Goal: Find contact information: Find contact information

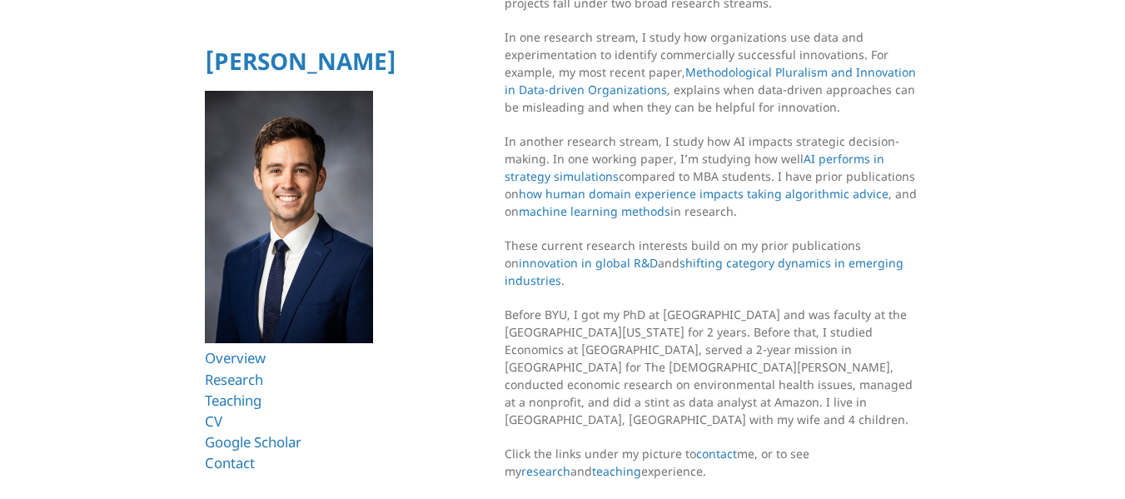
scroll to position [187, 0]
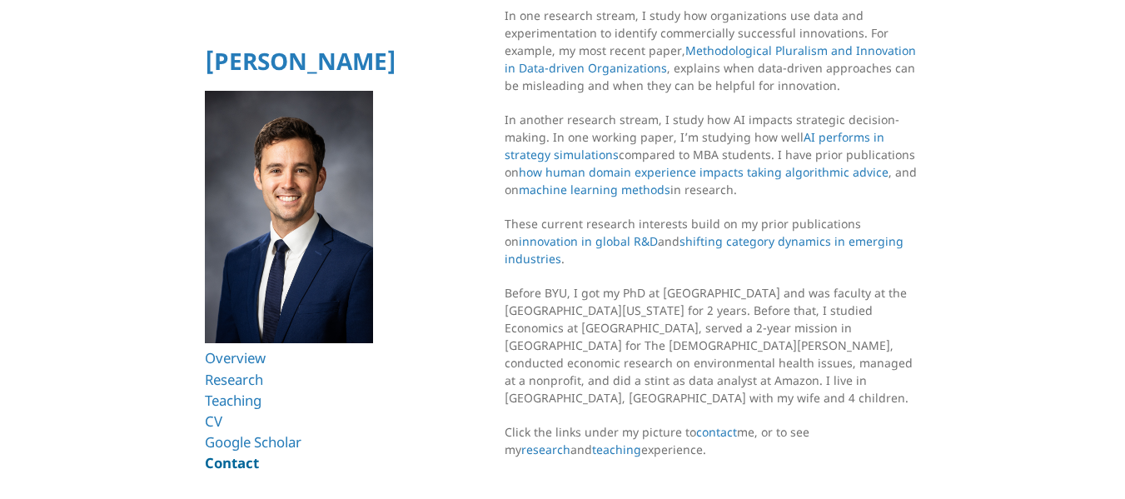
click at [222, 467] on link "Contact" at bounding box center [232, 462] width 54 height 19
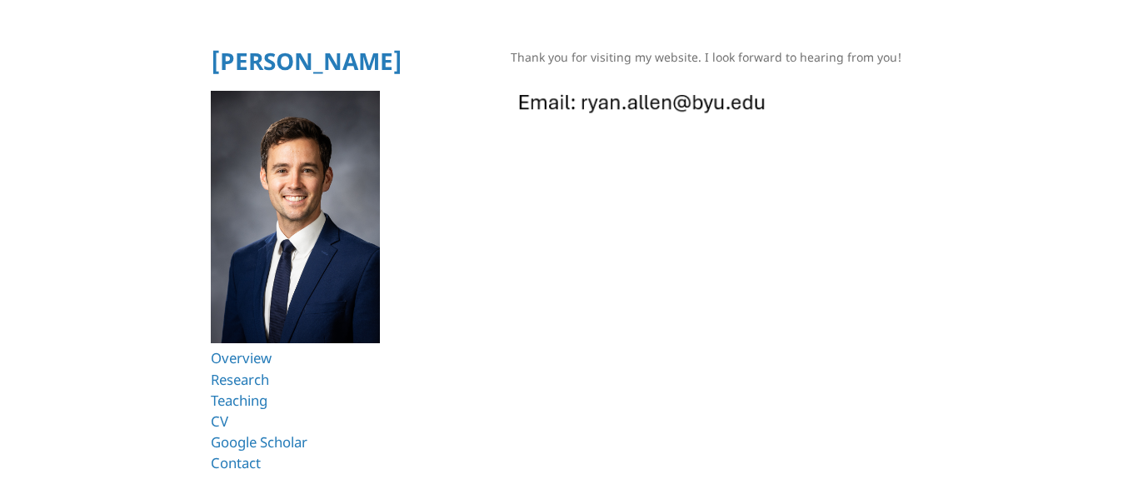
drag, startPoint x: 798, startPoint y: 108, endPoint x: 603, endPoint y: 157, distance: 201.0
click at [603, 157] on section "Thank you for visiting my website. I look forward to hearing from you!" at bounding box center [719, 114] width 416 height 133
click at [527, 182] on html "Ryan T. Allen Overview Research Teaching CV Google Scholar Contact Thank you fo…" at bounding box center [569, 91] width 1138 height 182
drag, startPoint x: 782, startPoint y: 97, endPoint x: 571, endPoint y: 97, distance: 210.7
click at [571, 97] on p at bounding box center [719, 102] width 416 height 41
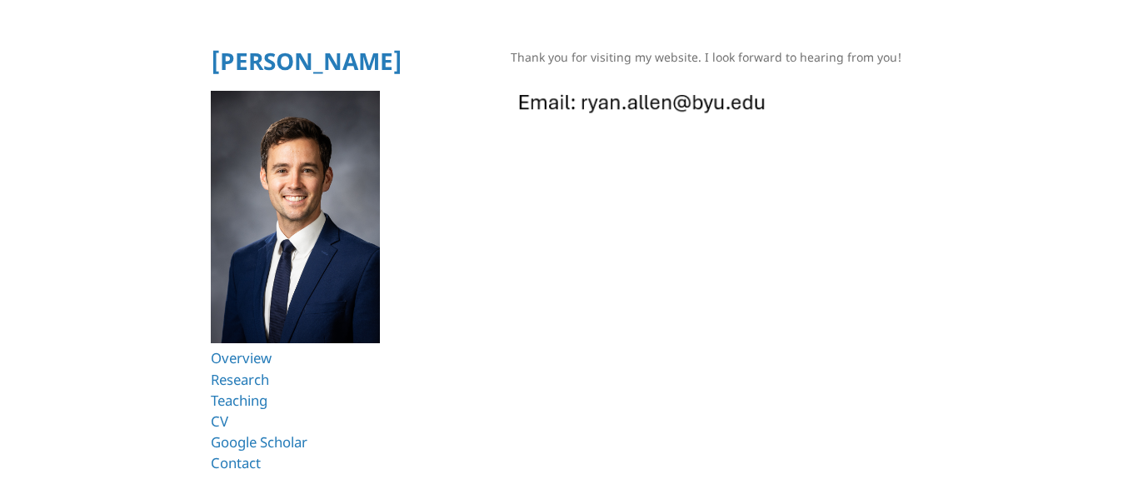
drag, startPoint x: 627, startPoint y: 107, endPoint x: 588, endPoint y: 212, distance: 112.0
click at [588, 182] on html "Ryan T. Allen Overview Research Teaching CV Google Scholar Contact Thank you fo…" at bounding box center [569, 91] width 1138 height 182
